Goal: Information Seeking & Learning: Learn about a topic

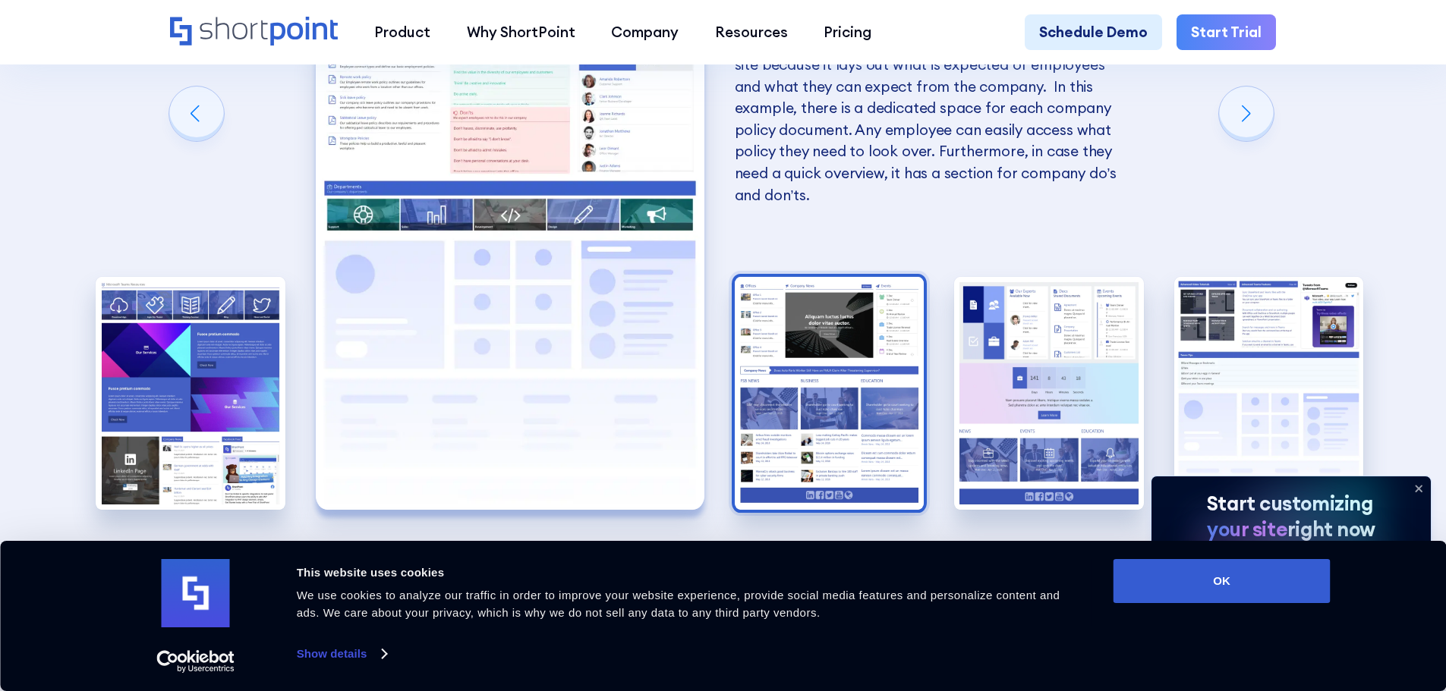
scroll to position [3339, 0]
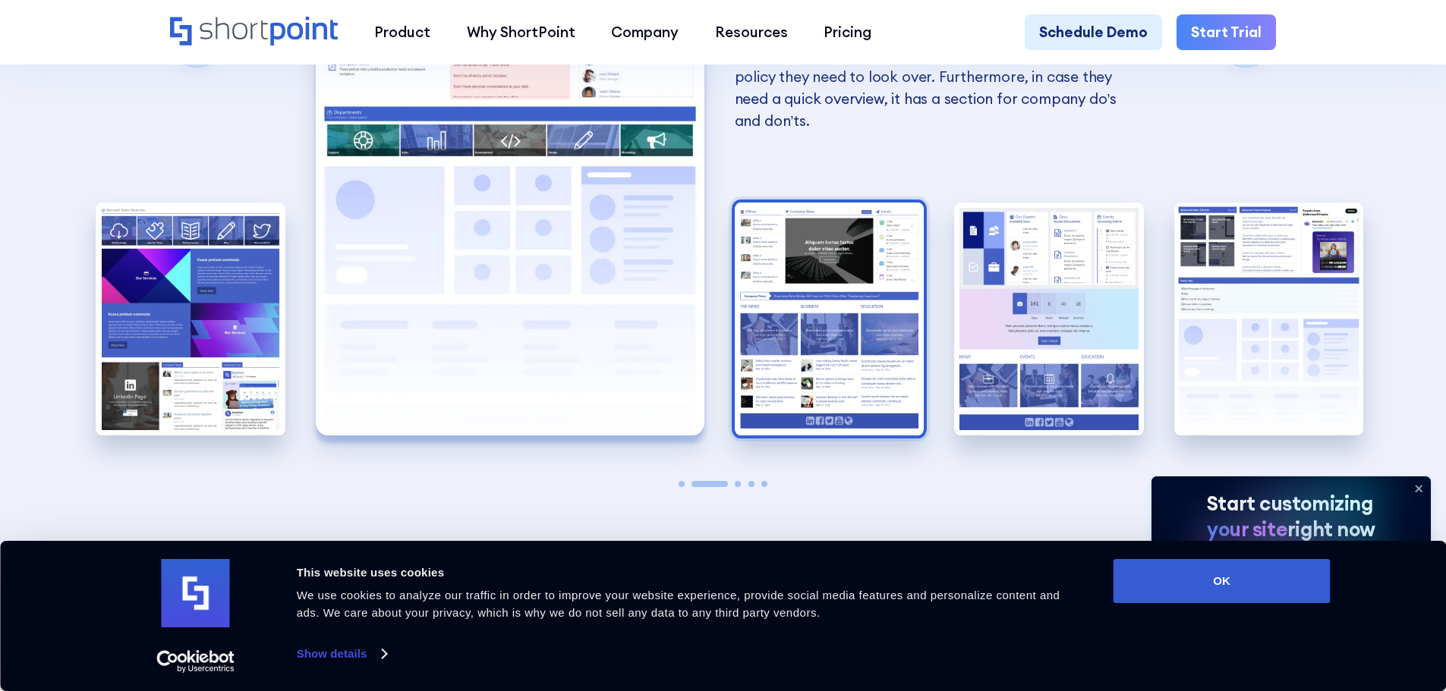
click at [858, 310] on img "3 / 5" at bounding box center [830, 319] width 190 height 233
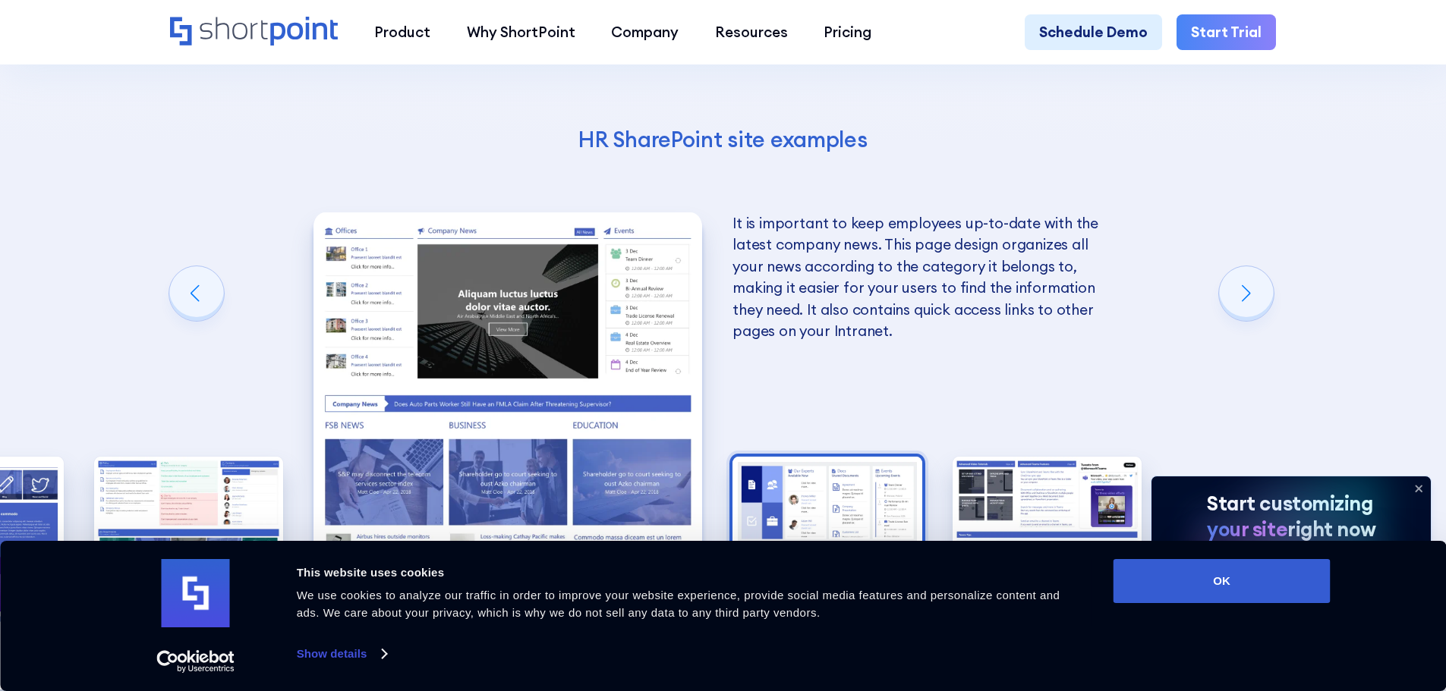
scroll to position [3112, 0]
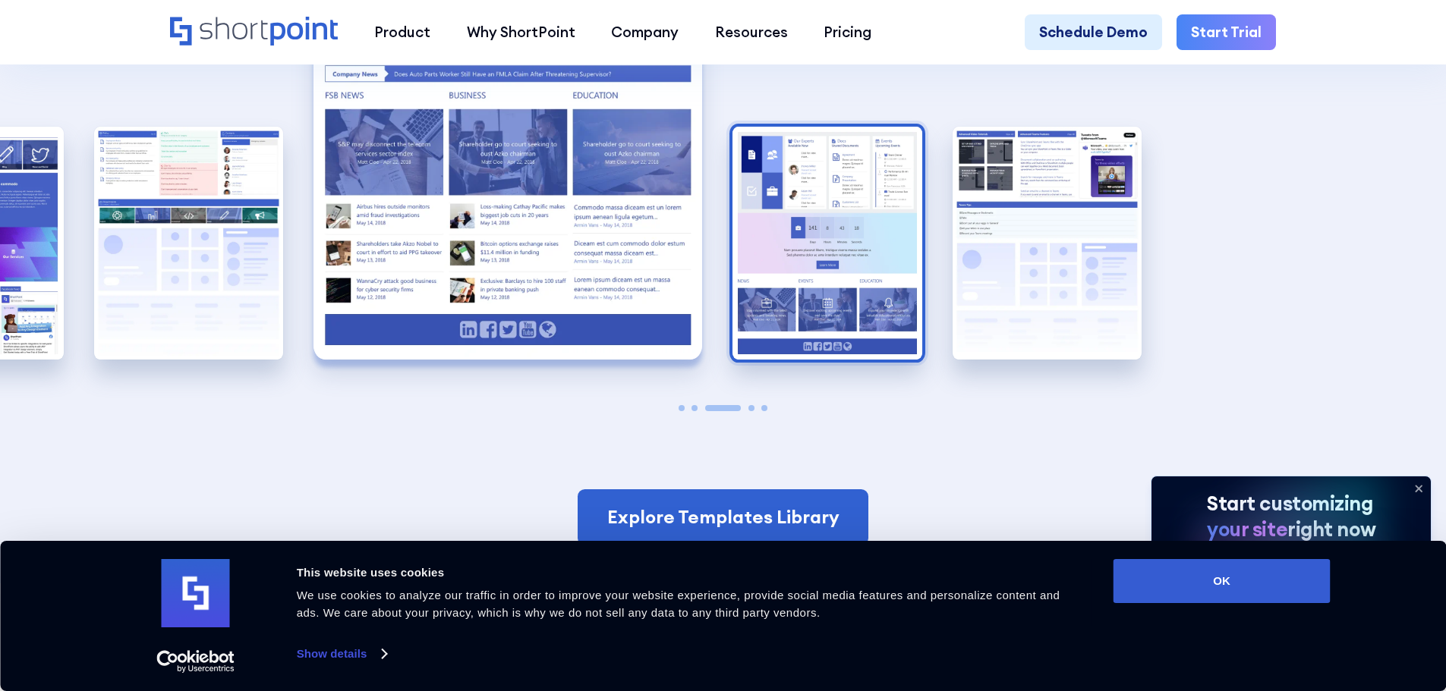
click at [830, 313] on img "4 / 5" at bounding box center [827, 243] width 190 height 233
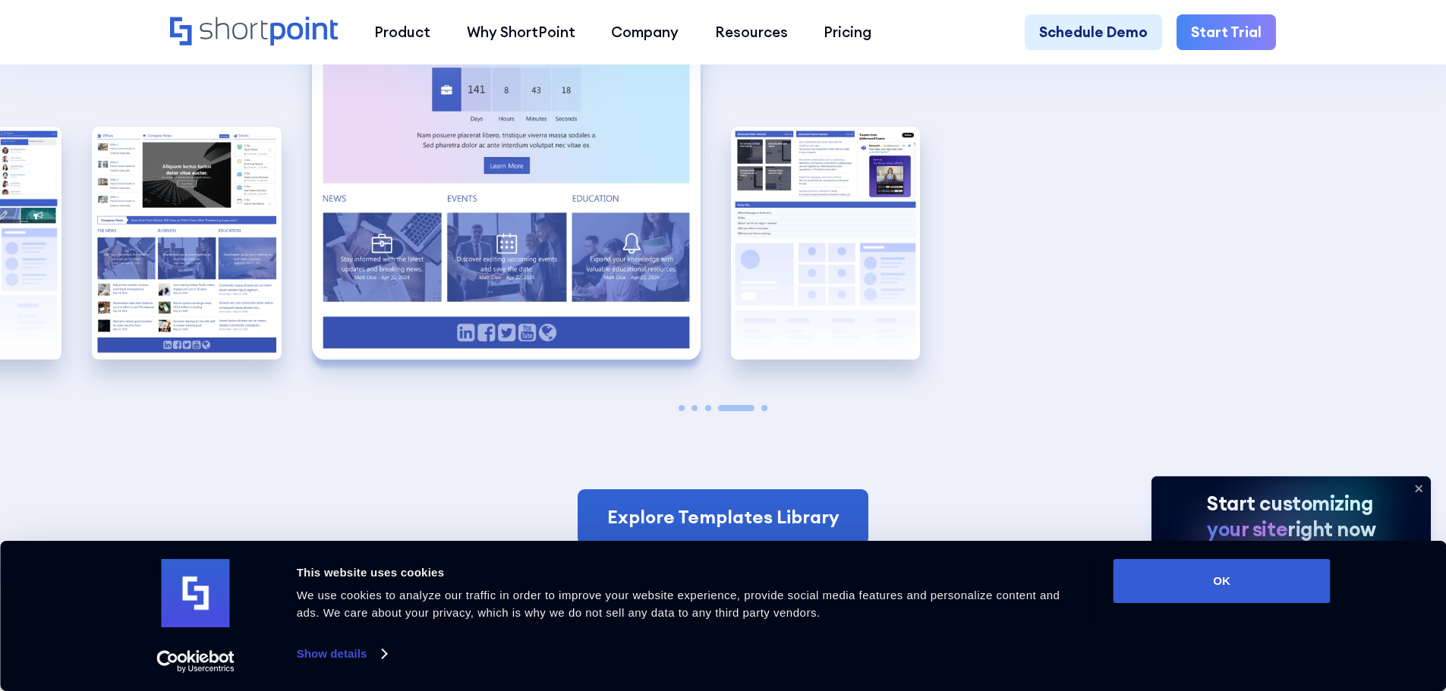
click at [830, 313] on img "5 / 5" at bounding box center [826, 243] width 190 height 233
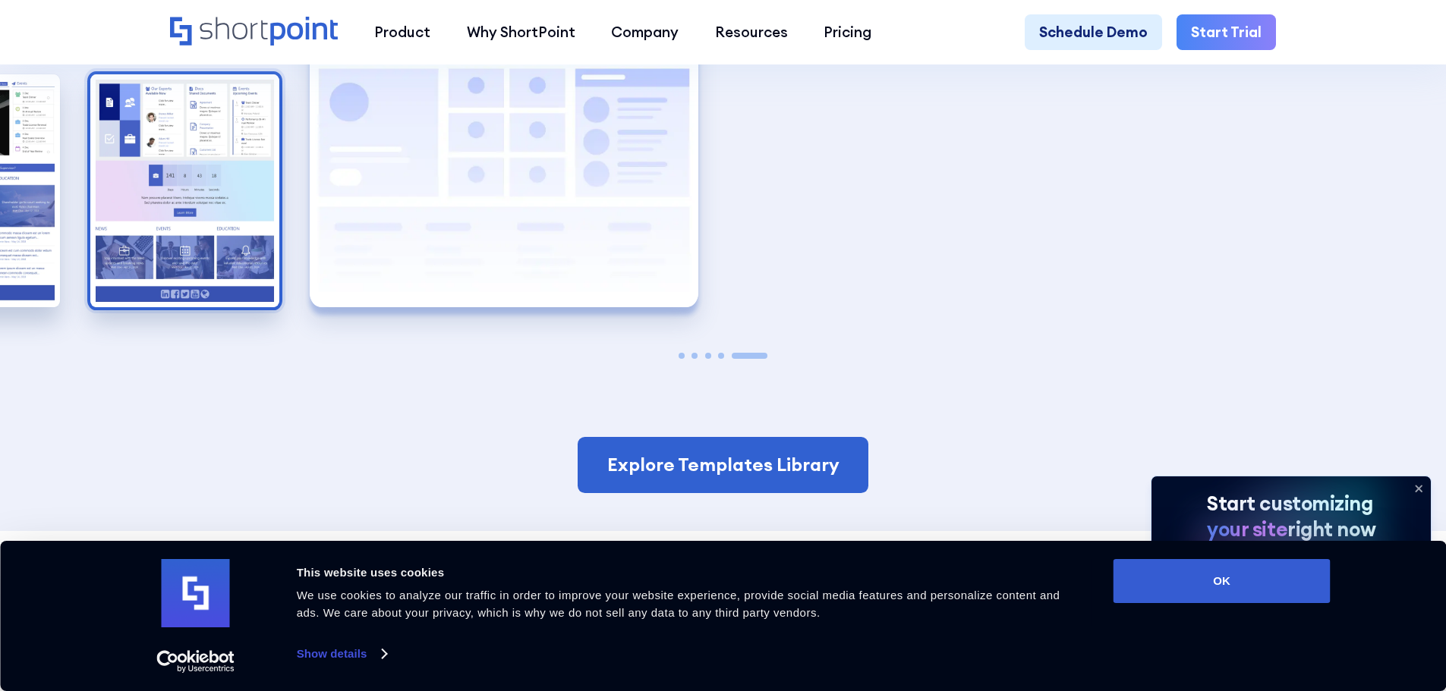
scroll to position [3491, 0]
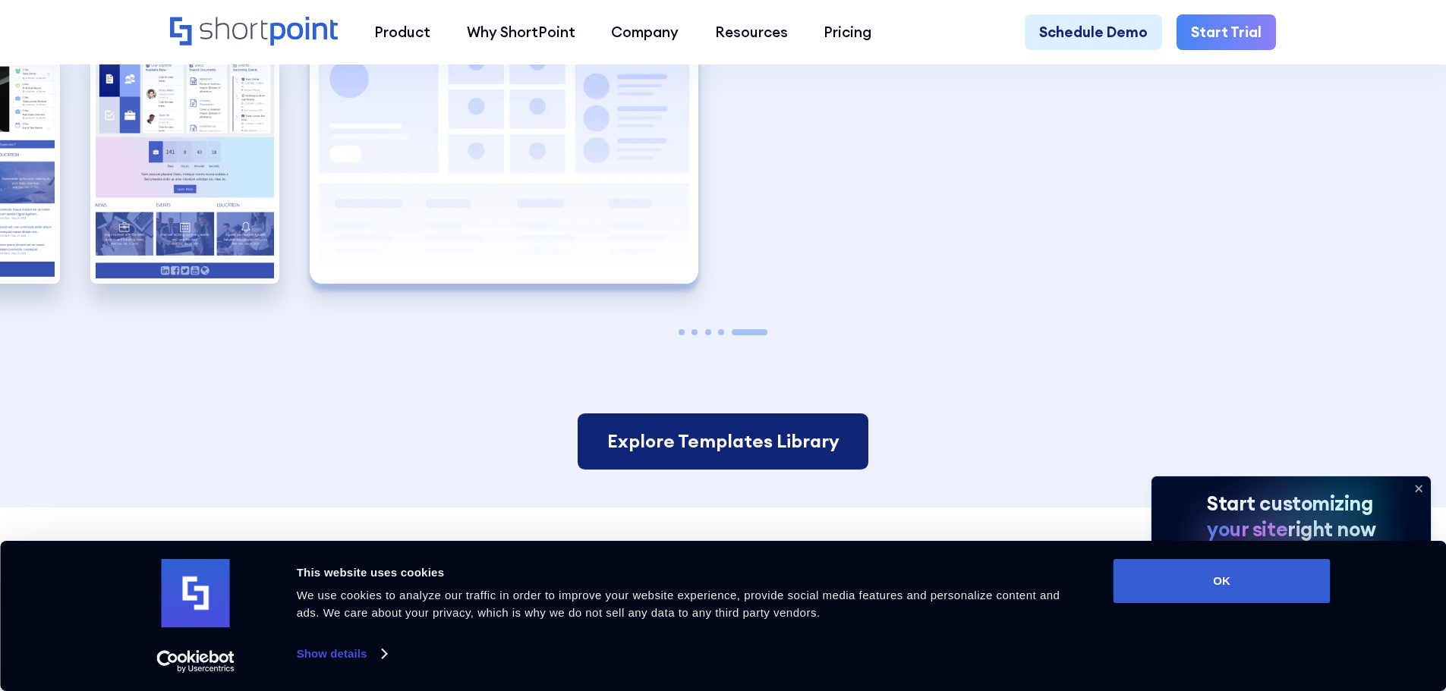
click at [726, 450] on link "Explore Templates Library" at bounding box center [723, 442] width 290 height 56
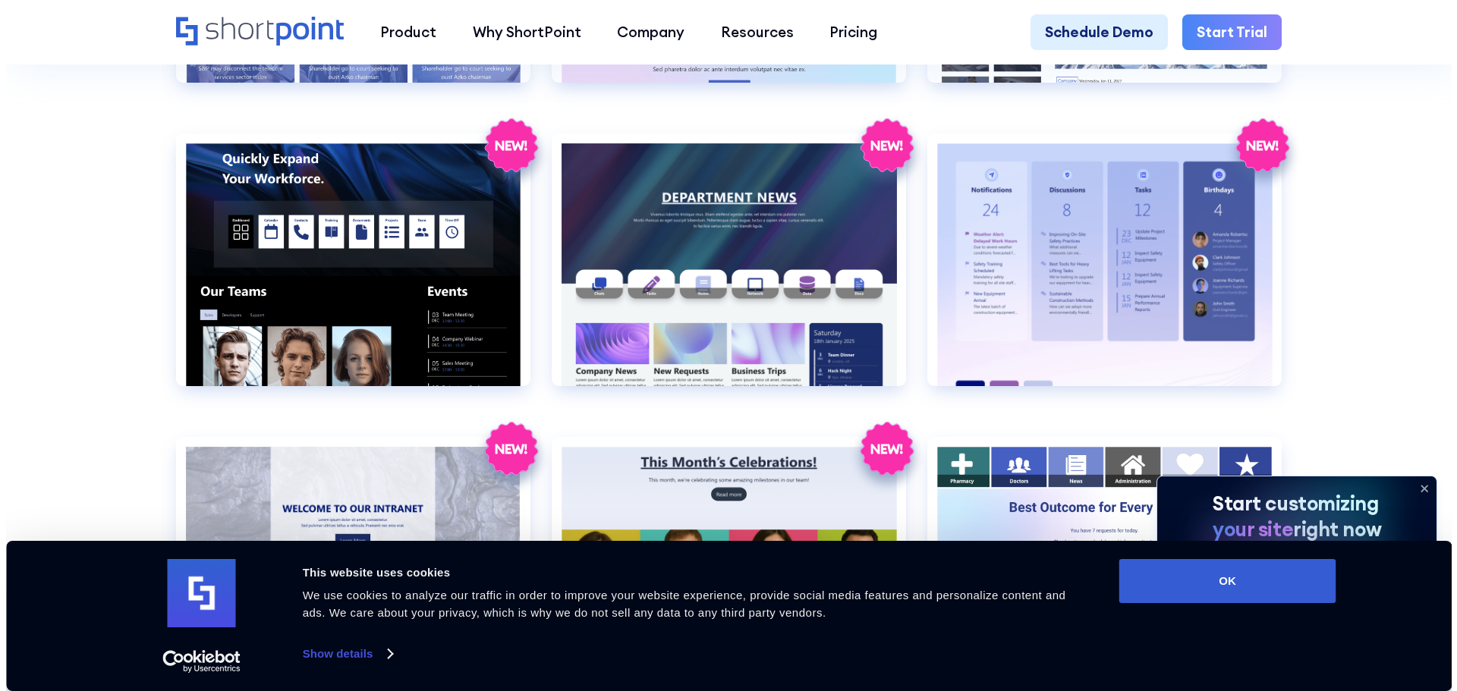
scroll to position [2429, 0]
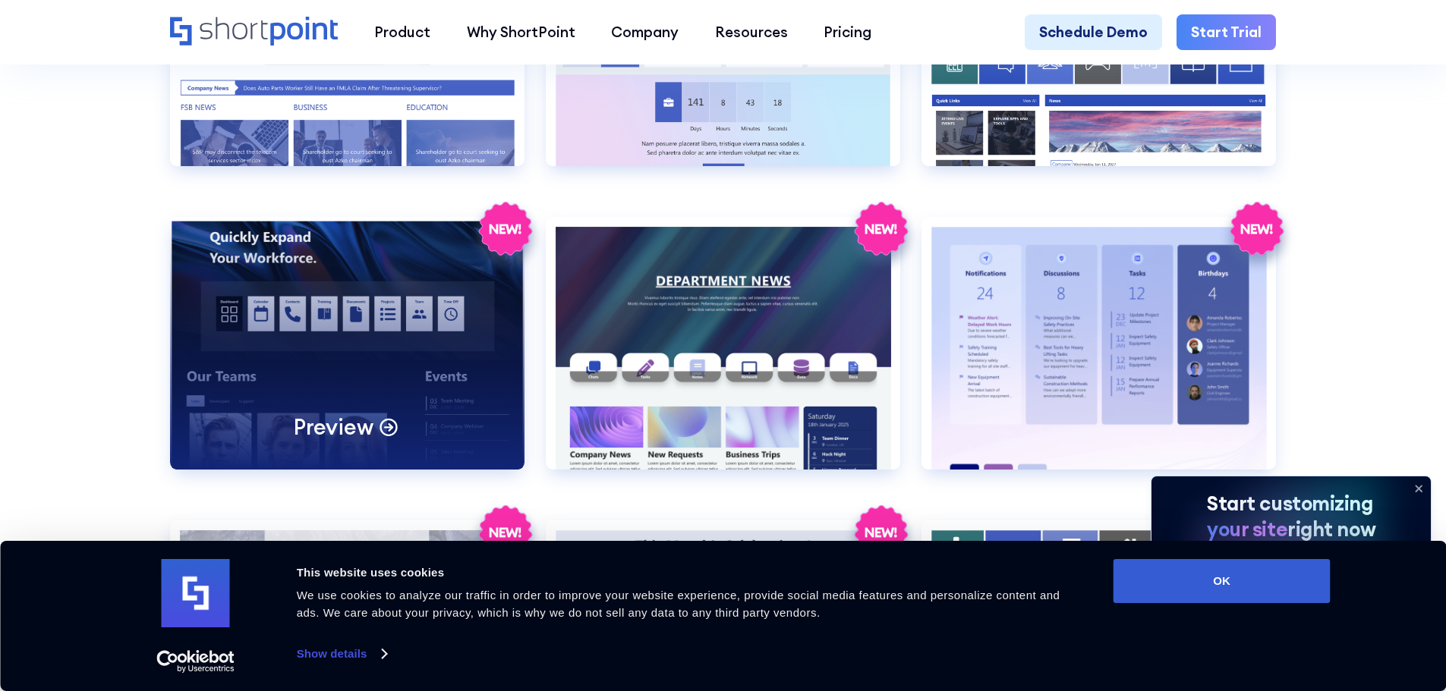
click at [367, 309] on div "Preview" at bounding box center [347, 343] width 354 height 253
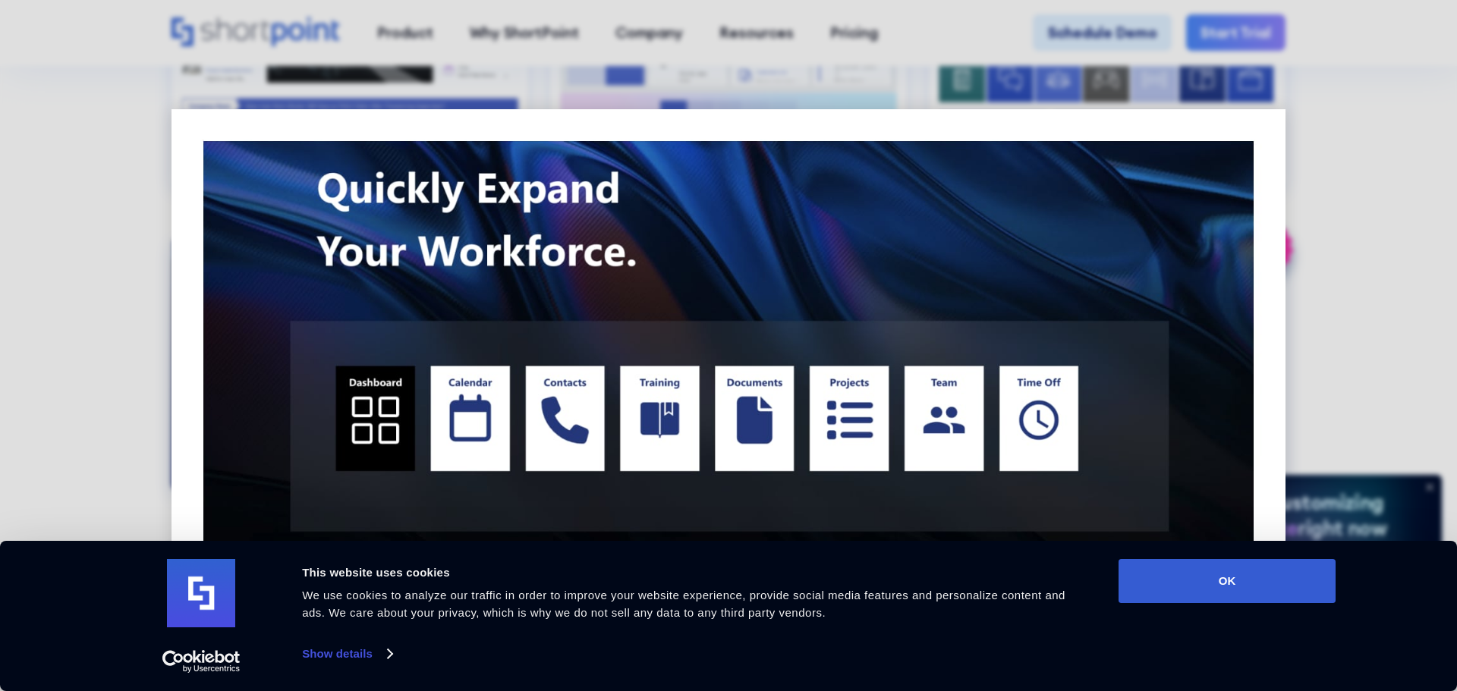
scroll to position [0, 0]
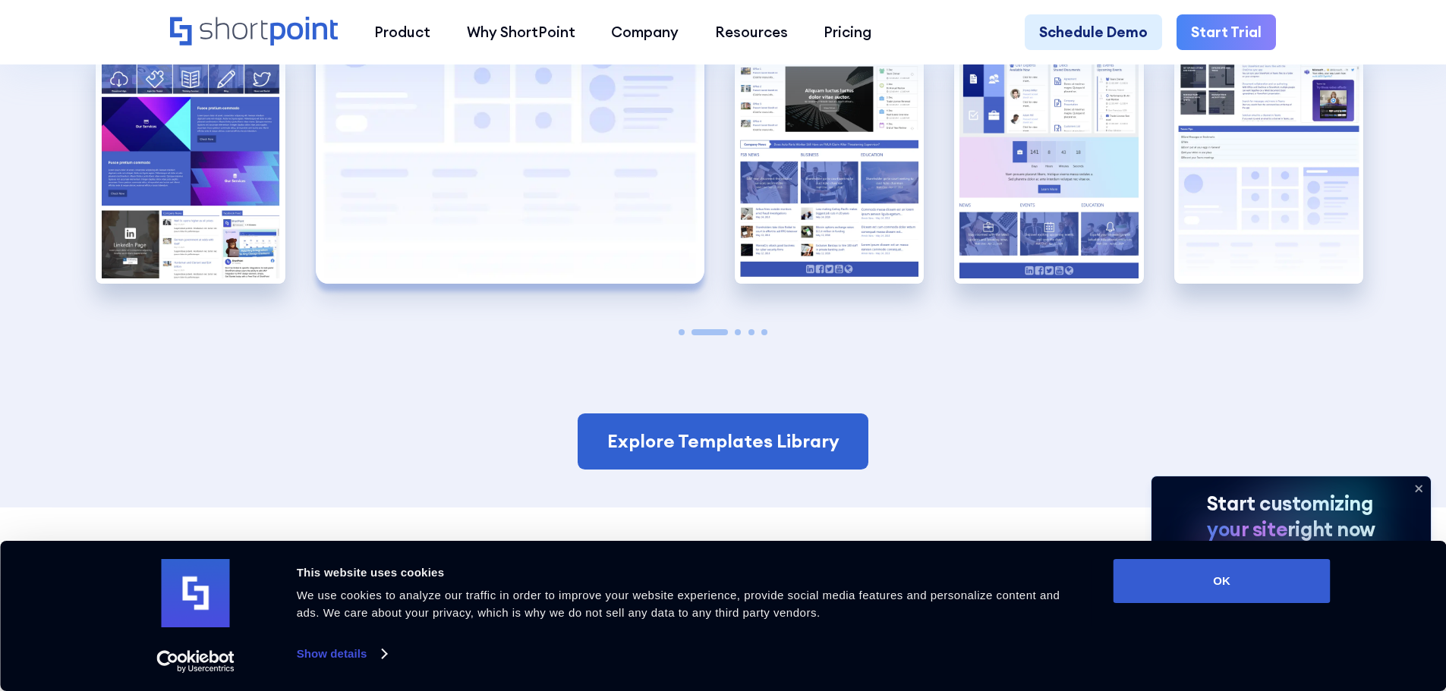
scroll to position [3339, 0]
